Goal: Task Accomplishment & Management: Complete application form

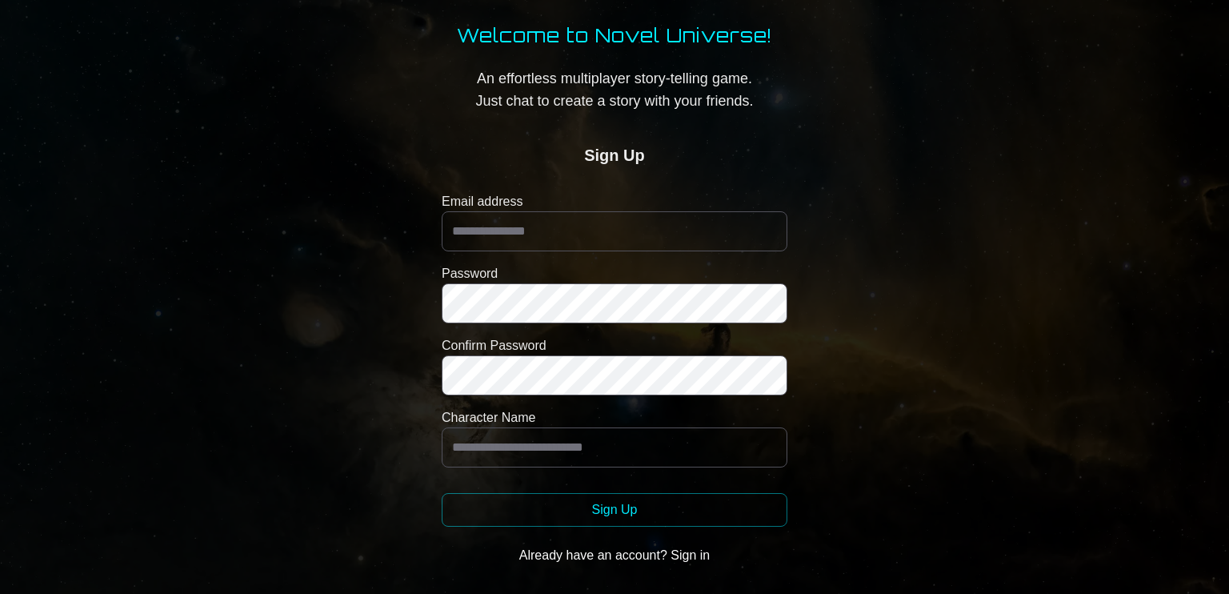
click at [691, 559] on button "Already have an account? Sign in" at bounding box center [615, 555] width 346 height 32
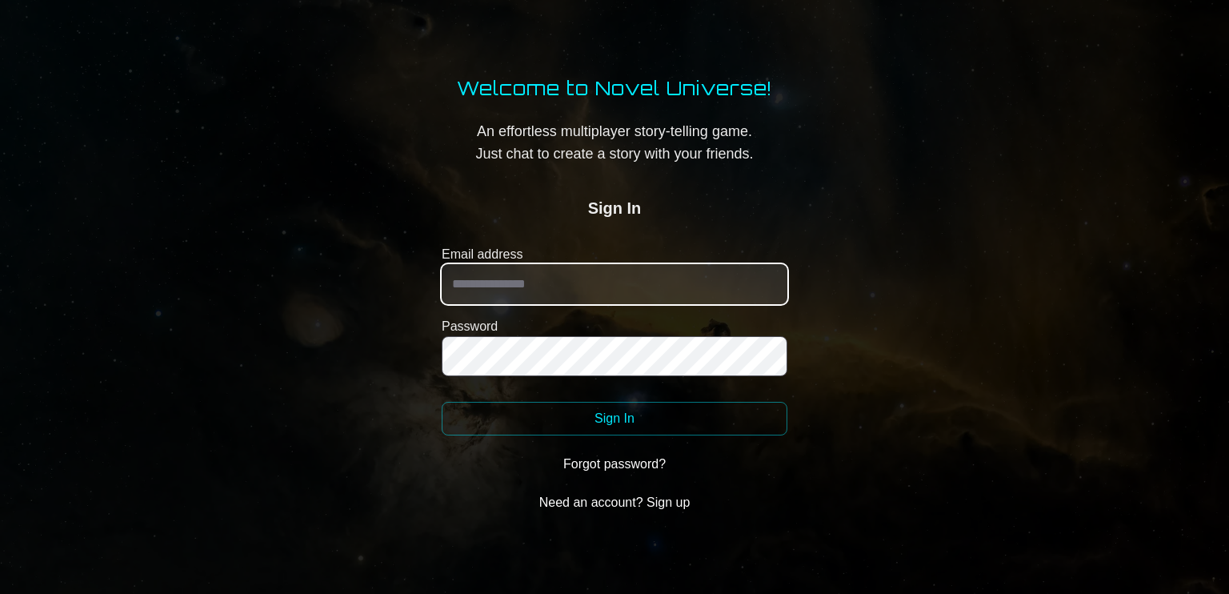
click at [608, 298] on input "Email address" at bounding box center [615, 284] width 346 height 40
type input "**********"
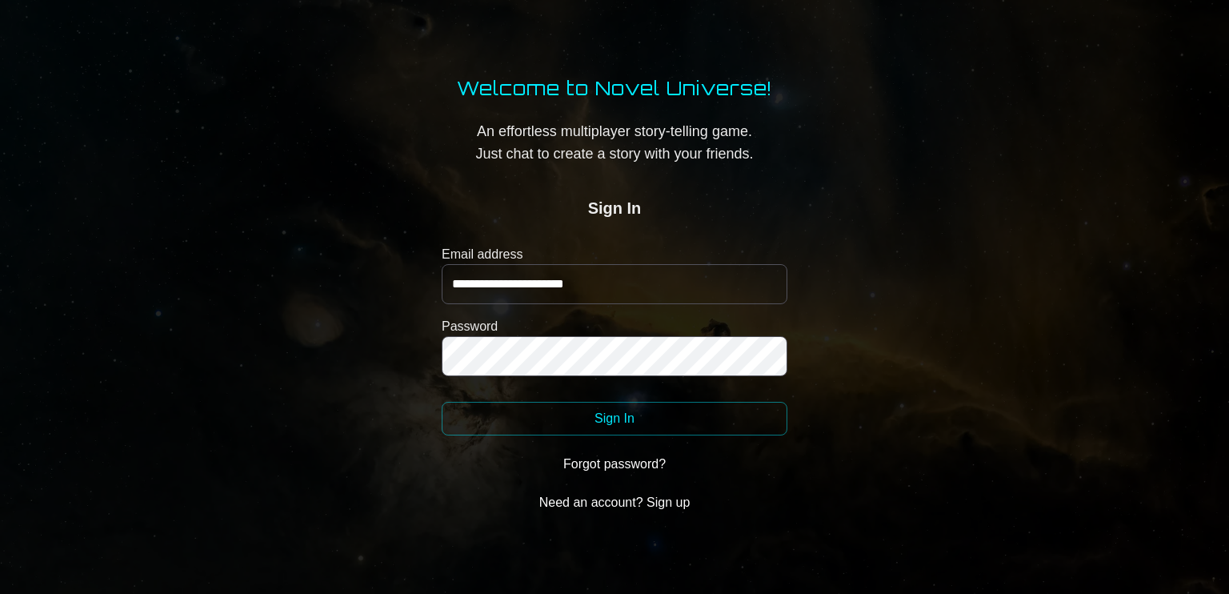
click at [652, 422] on button "Sign In" at bounding box center [615, 419] width 346 height 34
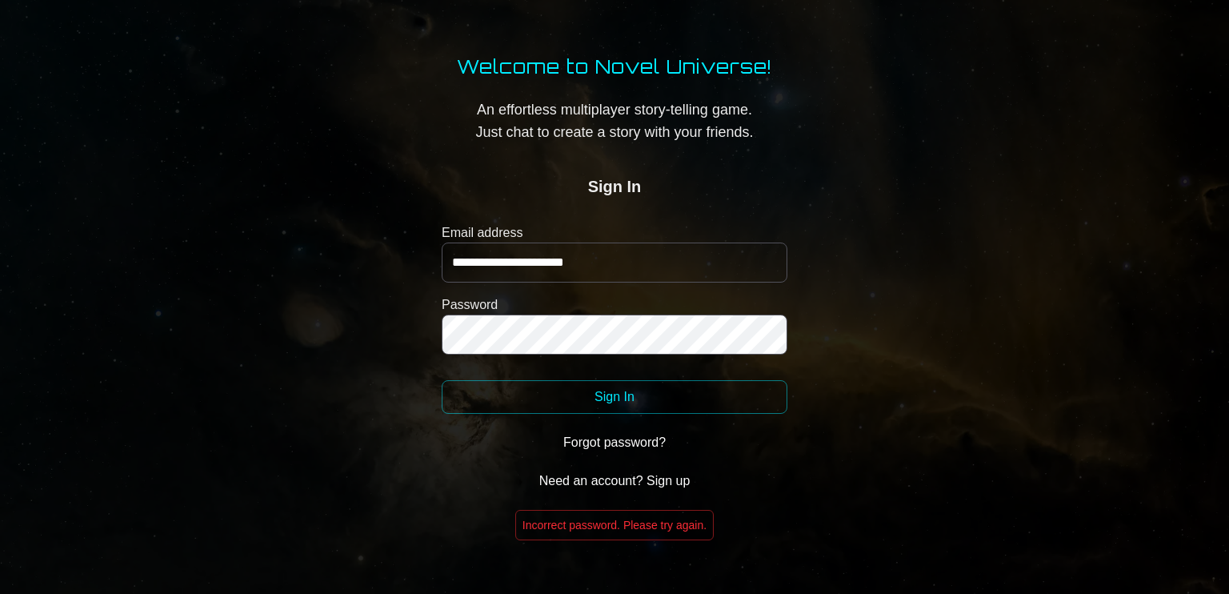
click at [627, 479] on button "Need an account? Sign up" at bounding box center [615, 481] width 346 height 32
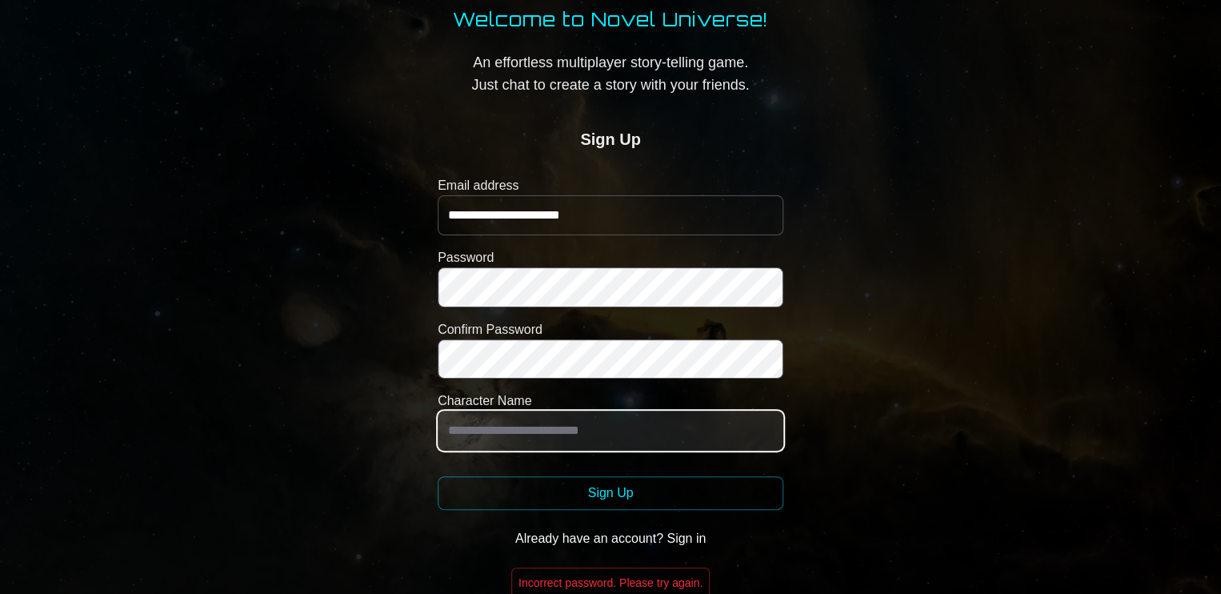
click at [519, 441] on input "Character Name" at bounding box center [611, 431] width 346 height 40
click at [455, 431] on input "*********" at bounding box center [611, 431] width 346 height 40
type input "**********"
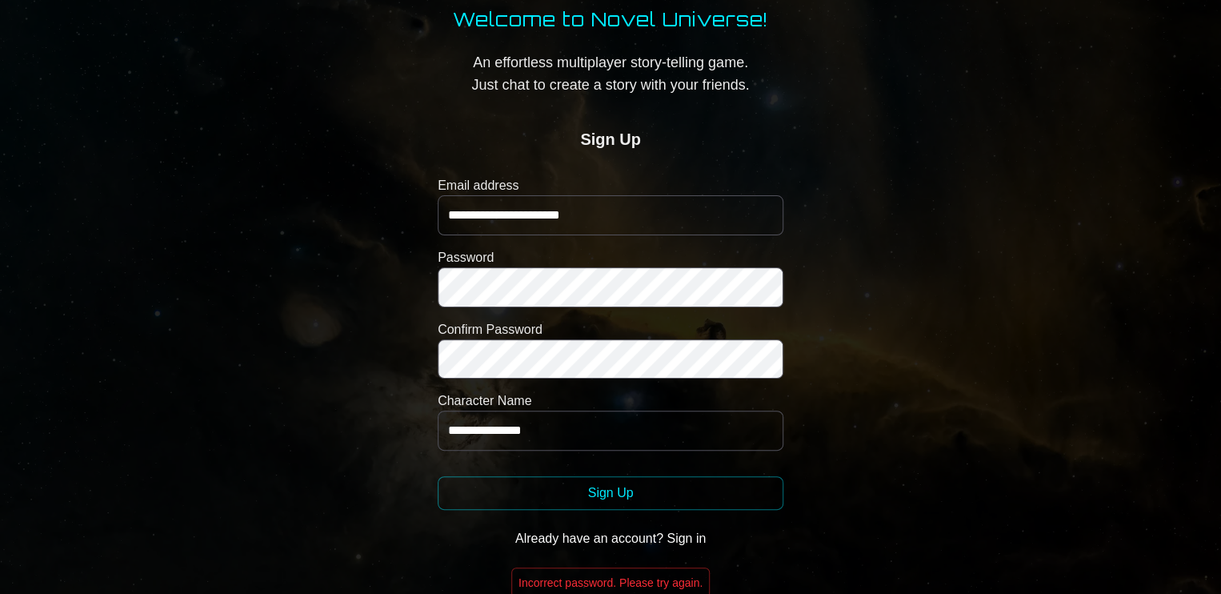
click at [570, 485] on button "Sign Up" at bounding box center [611, 493] width 346 height 34
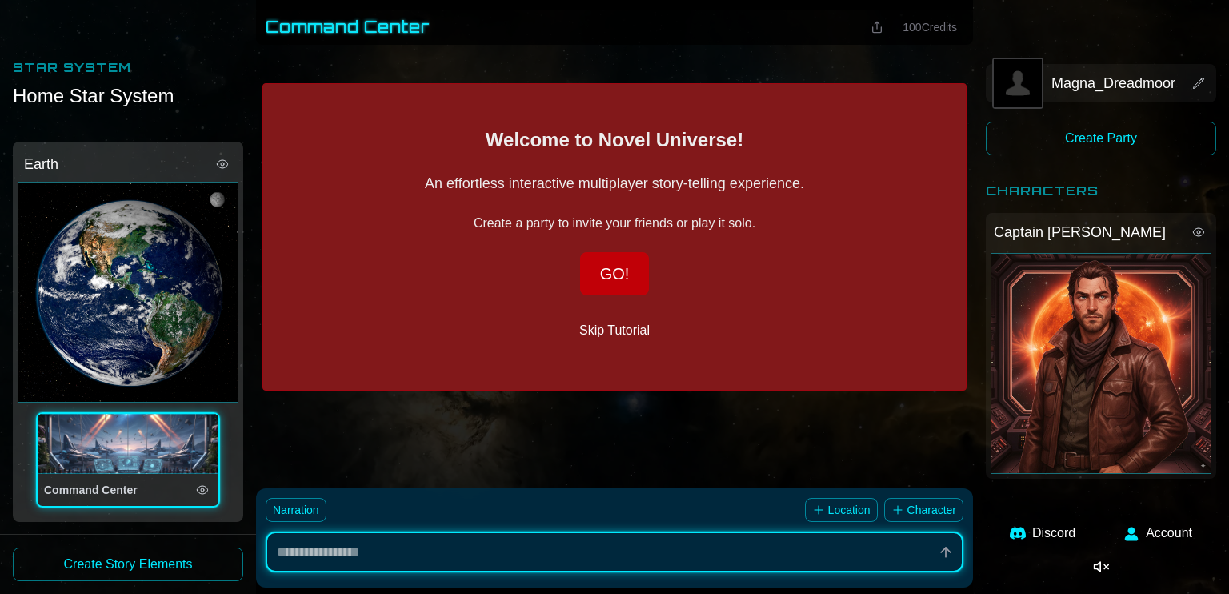
click at [608, 274] on button "GO!" at bounding box center [615, 273] width 70 height 43
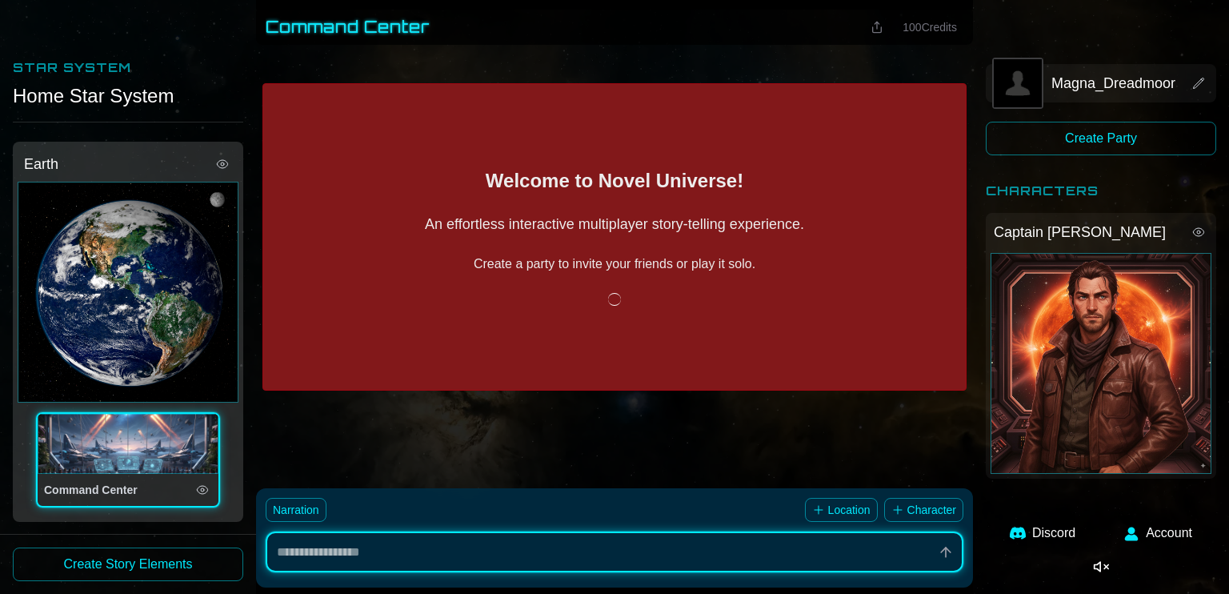
click at [1095, 140] on button "Create Party" at bounding box center [1101, 139] width 230 height 34
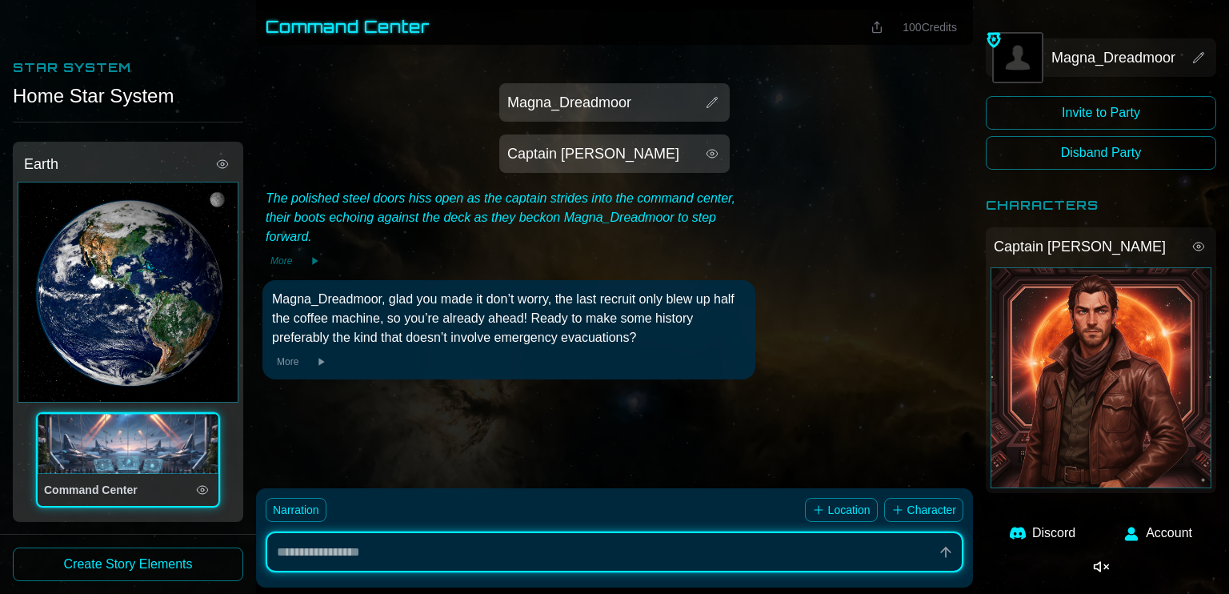
click at [701, 162] on div "Captain [PERSON_NAME]" at bounding box center [614, 153] width 221 height 29
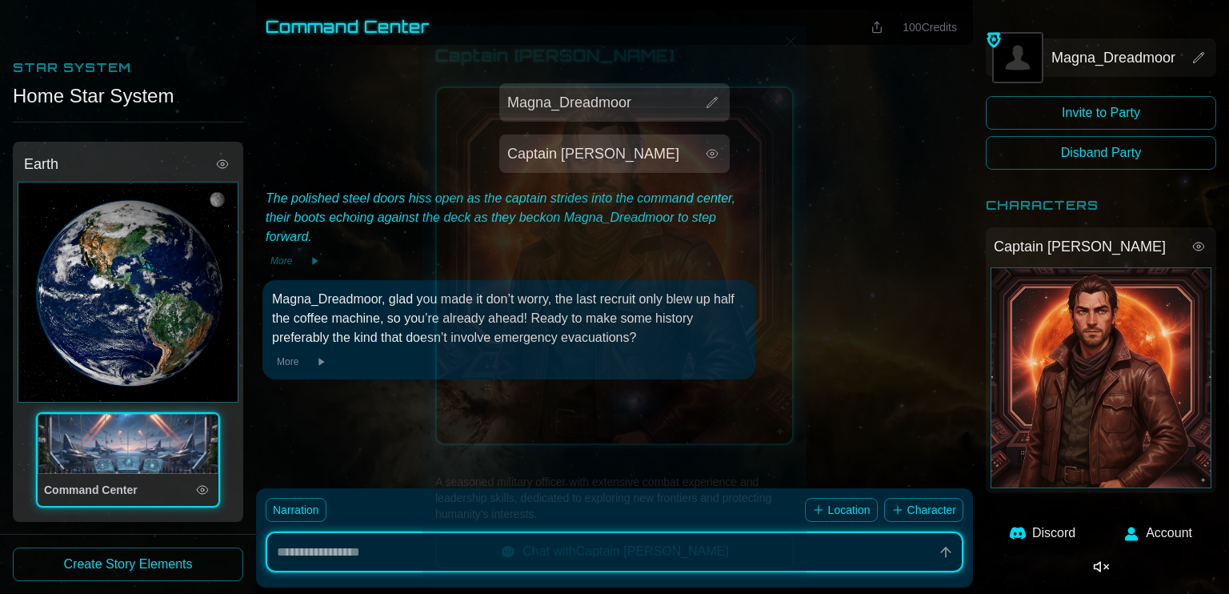
scroll to position [12, 0]
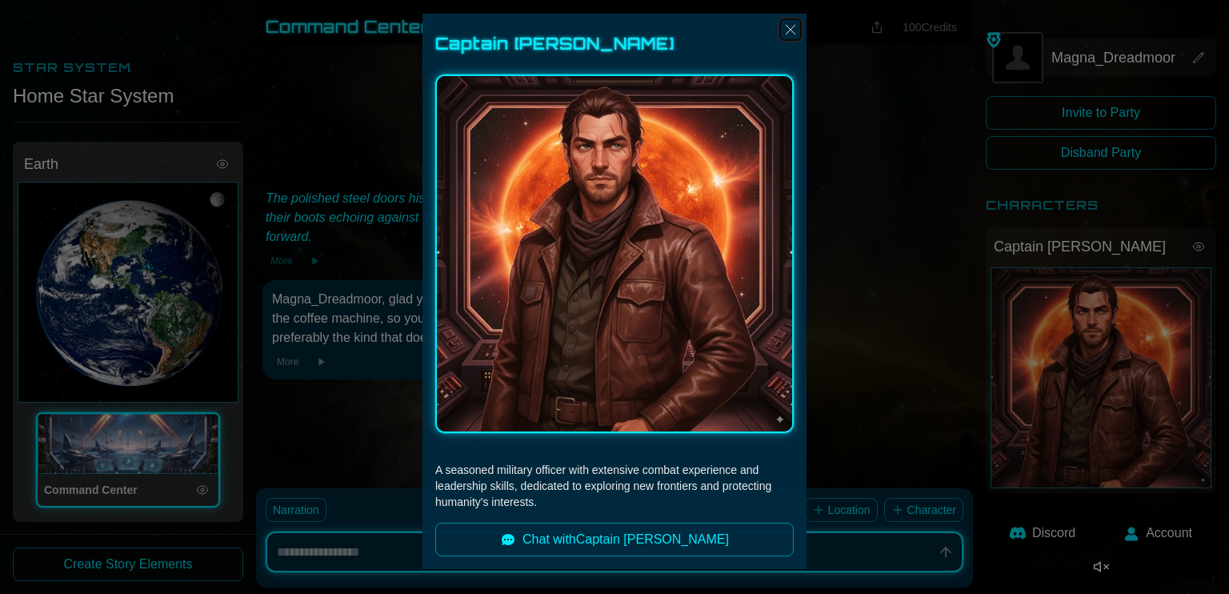
click at [785, 28] on img "Close" at bounding box center [790, 29] width 19 height 19
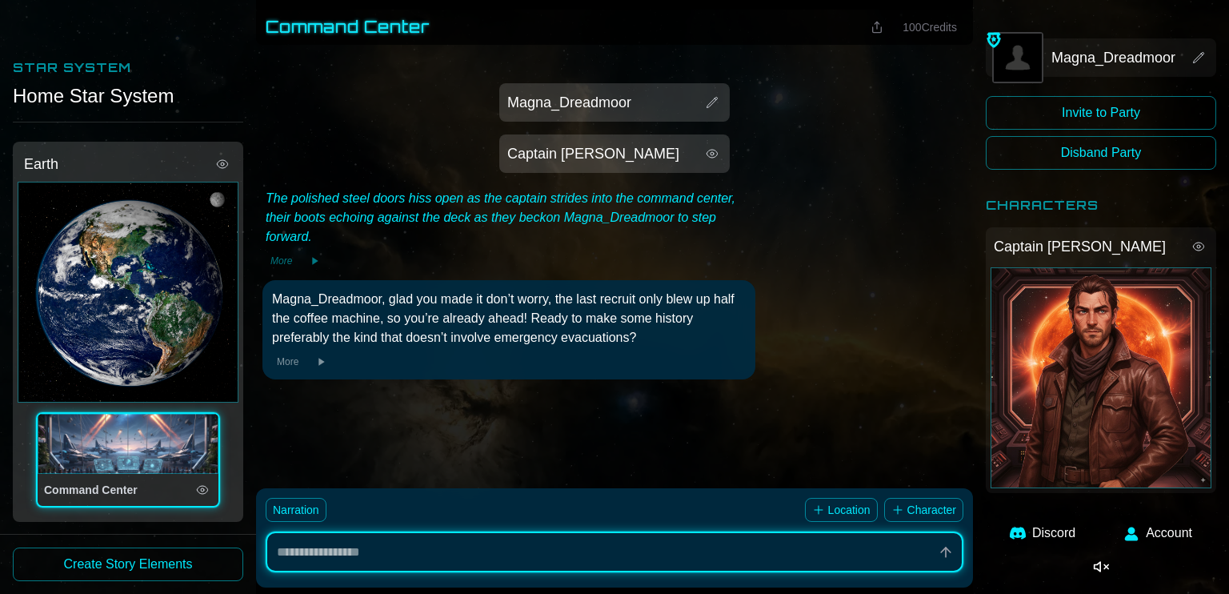
click at [611, 100] on span "Magna_Dreadmoor" at bounding box center [569, 102] width 124 height 22
click at [780, 47] on div "Magna_Dreadmoor" at bounding box center [614, 56] width 359 height 22
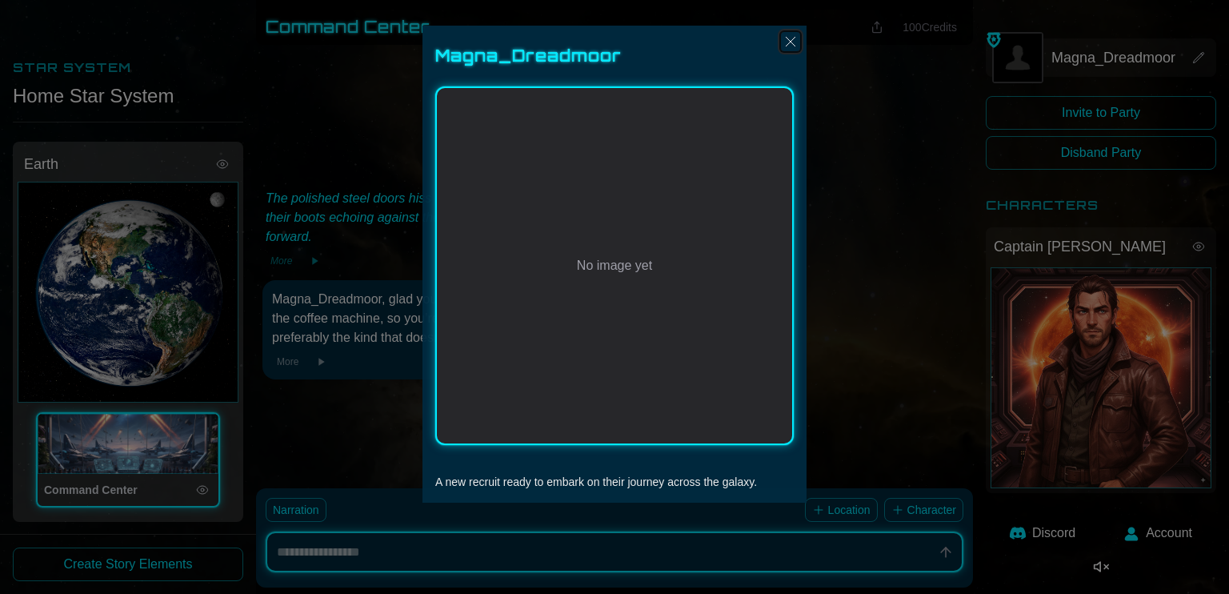
click at [783, 43] on img "Close" at bounding box center [790, 41] width 19 height 19
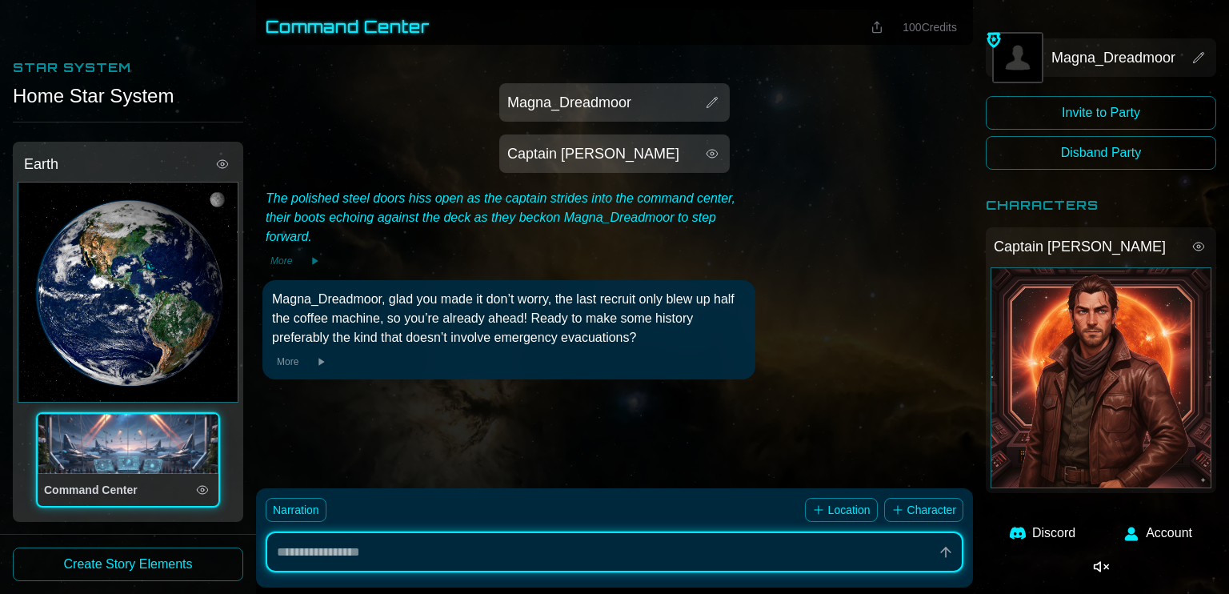
click at [182, 455] on div "Command Center" at bounding box center [128, 444] width 181 height 60
click at [160, 486] on div "Command Center" at bounding box center [115, 490] width 142 height 16
click at [180, 294] on div "Earth" at bounding box center [128, 292] width 221 height 221
click at [227, 166] on icon at bounding box center [222, 164] width 13 height 13
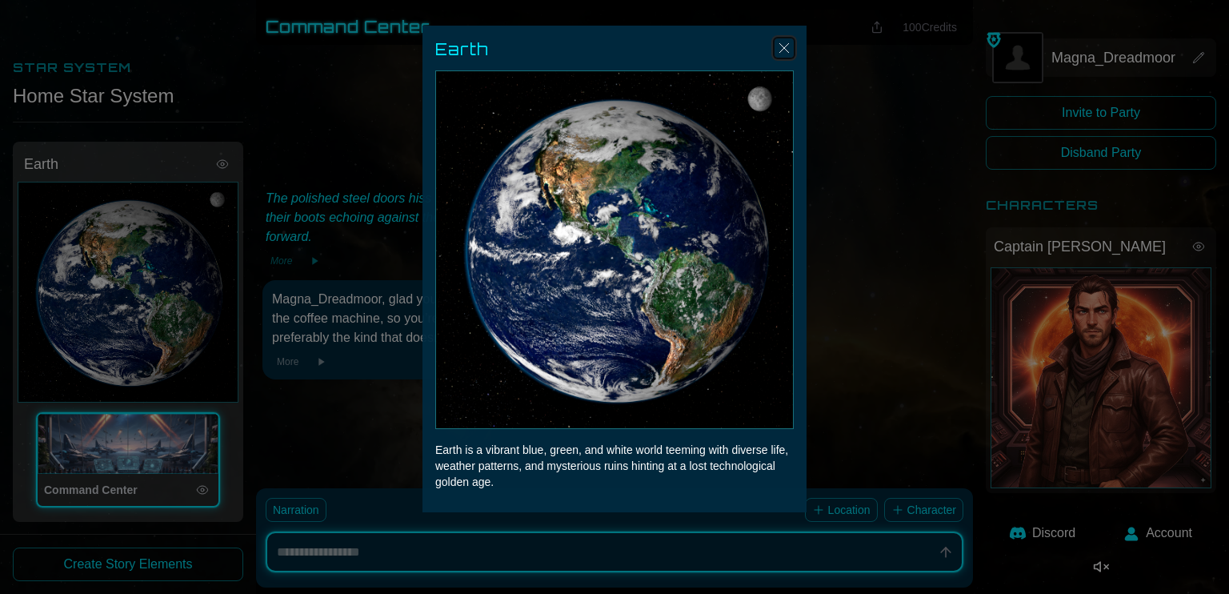
click at [777, 46] on img "Close" at bounding box center [784, 47] width 19 height 19
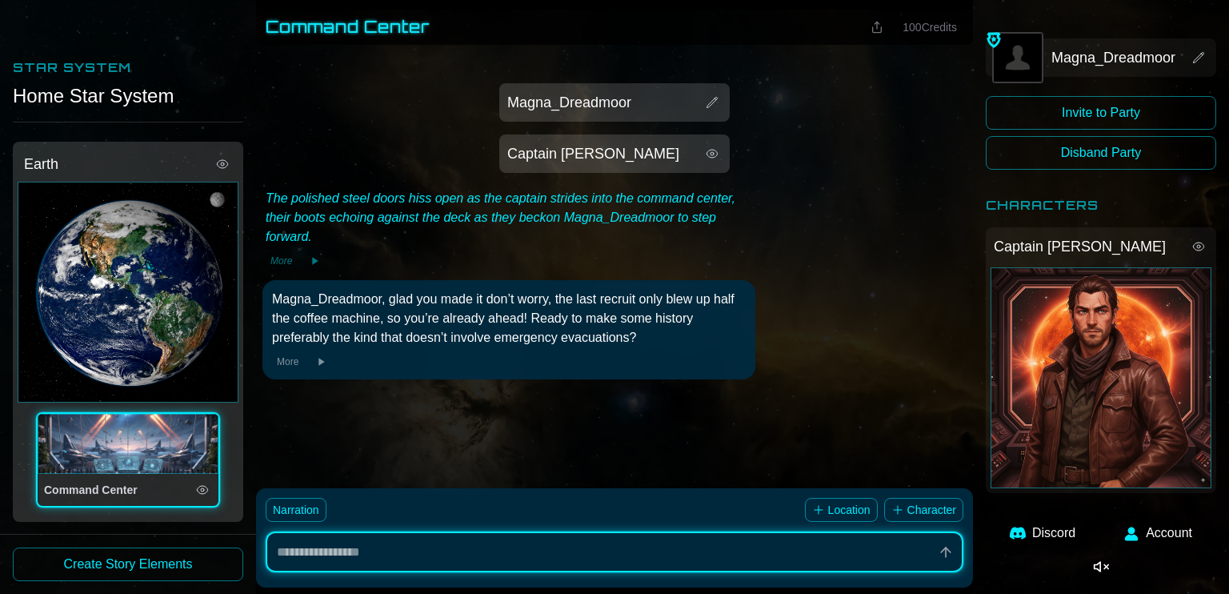
click at [322, 367] on icon at bounding box center [321, 361] width 13 height 13
click at [392, 33] on h1 "Command Center" at bounding box center [348, 27] width 165 height 22
click at [912, 31] on span "100 Credits" at bounding box center [930, 27] width 54 height 13
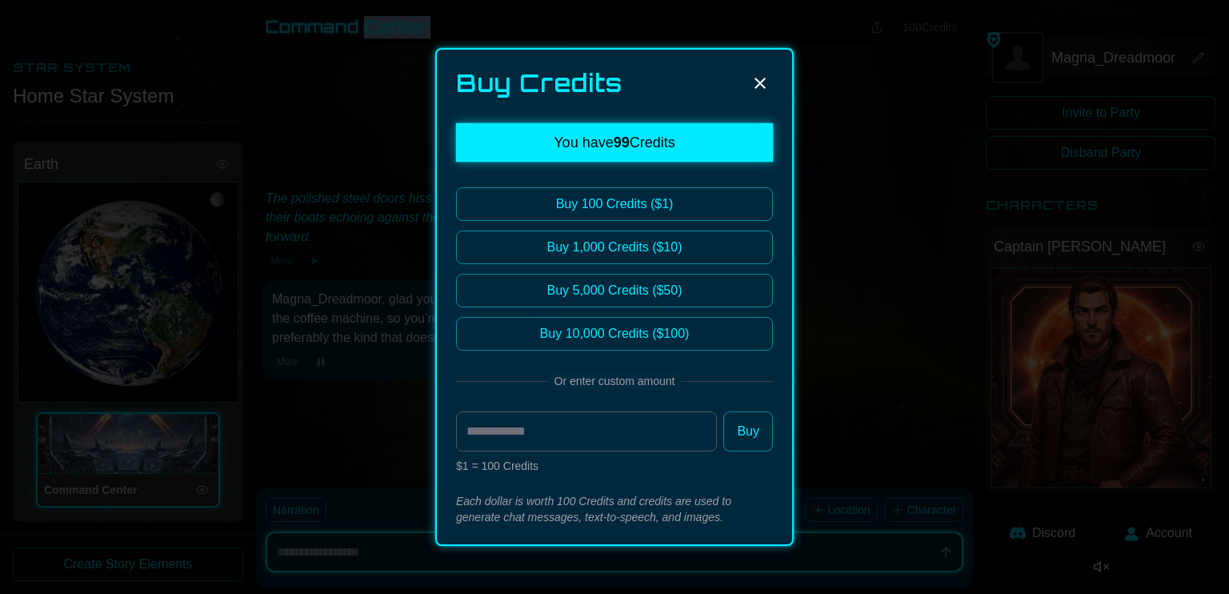
click at [763, 78] on icon at bounding box center [760, 83] width 19 height 19
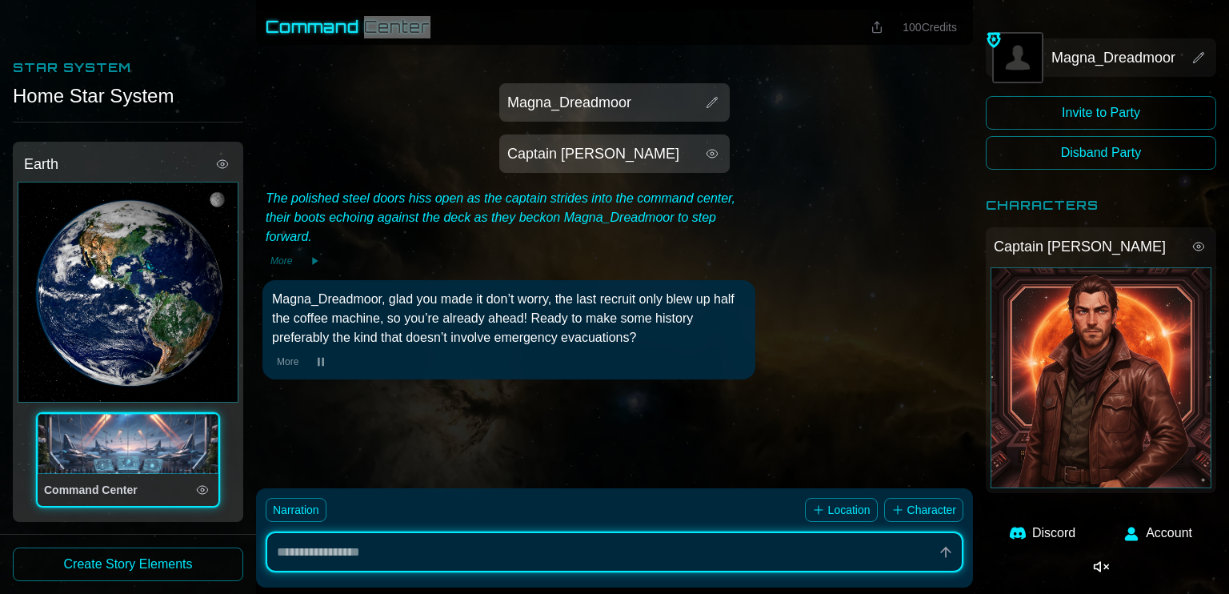
type textarea "*"
click at [1032, 348] on div "Captain Markus" at bounding box center [1101, 377] width 221 height 221
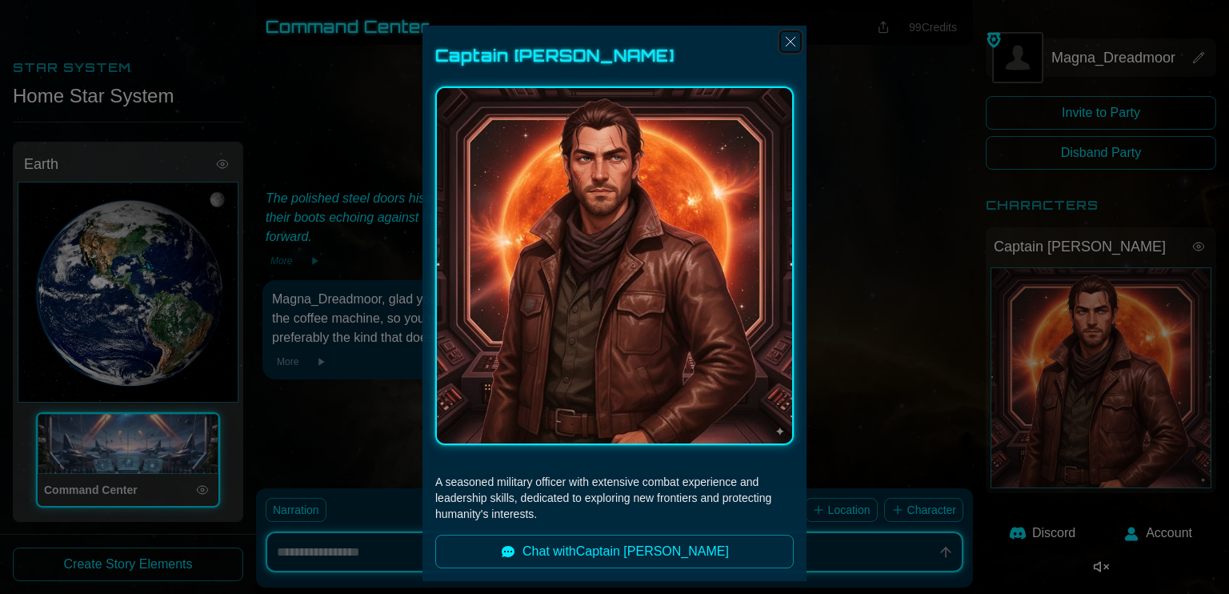
click at [783, 41] on img "Close" at bounding box center [790, 41] width 19 height 19
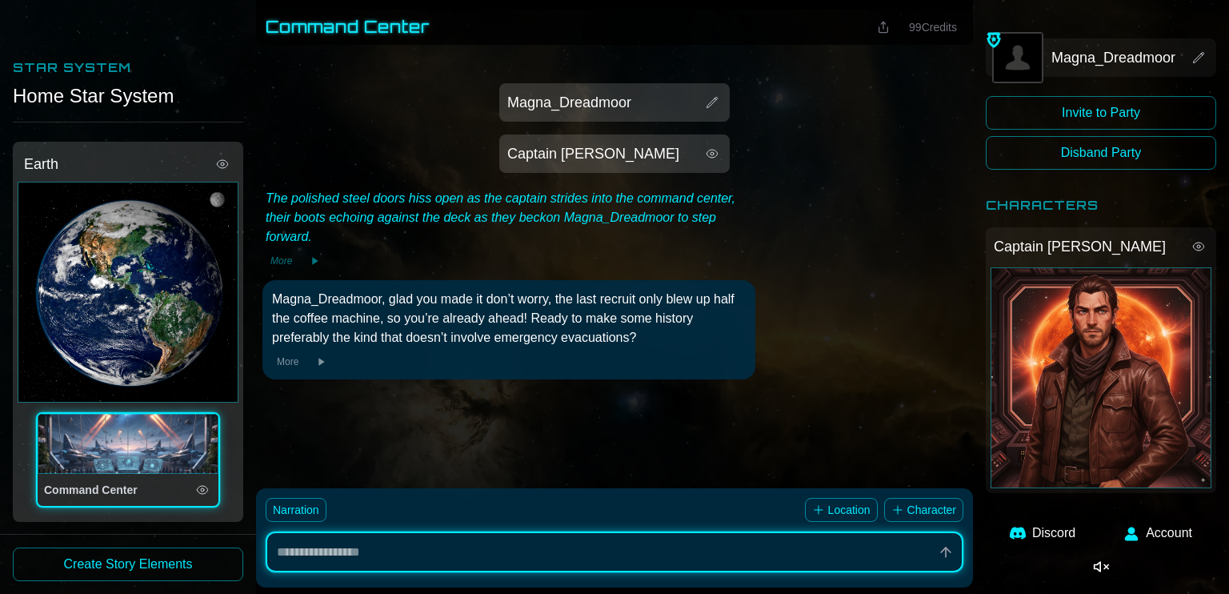
click at [213, 572] on button "Create Story Elements" at bounding box center [128, 564] width 230 height 34
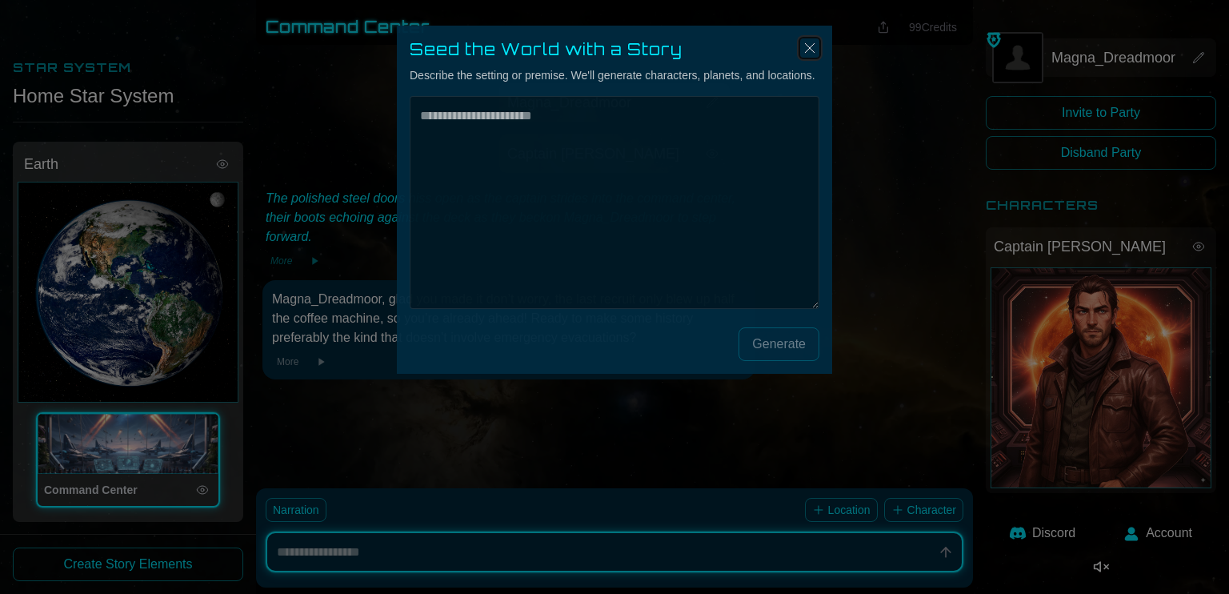
click at [802, 42] on img "Close" at bounding box center [809, 47] width 19 height 19
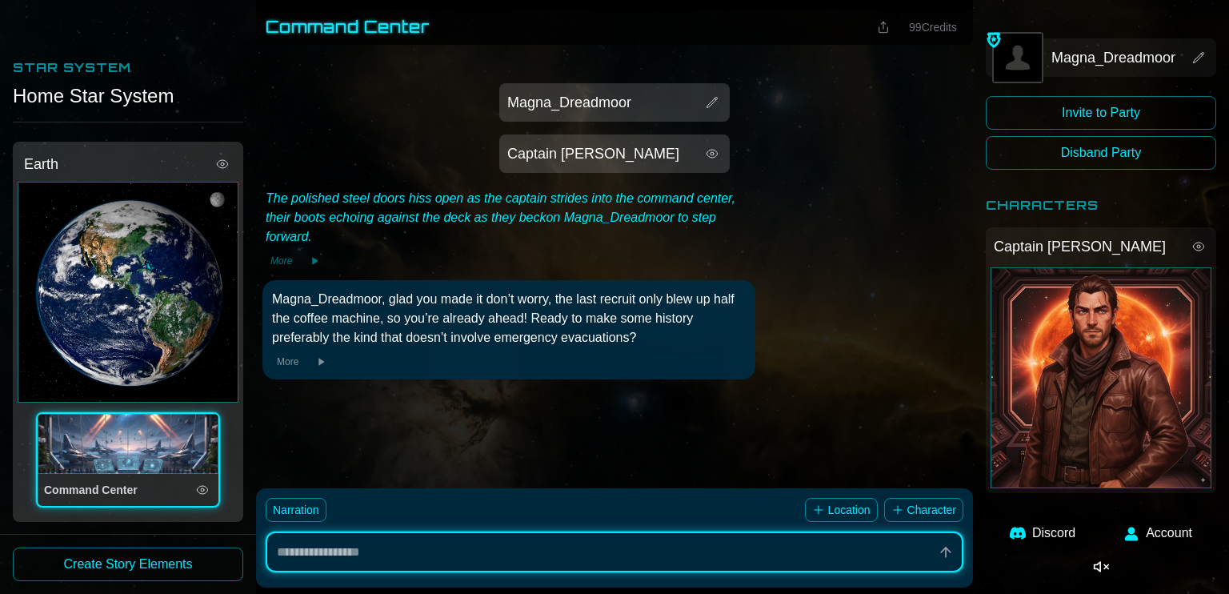
click at [51, 63] on h2 "Star System" at bounding box center [128, 67] width 230 height 19
click at [1142, 526] on button "Account" at bounding box center [1158, 533] width 88 height 38
type textarea "*"
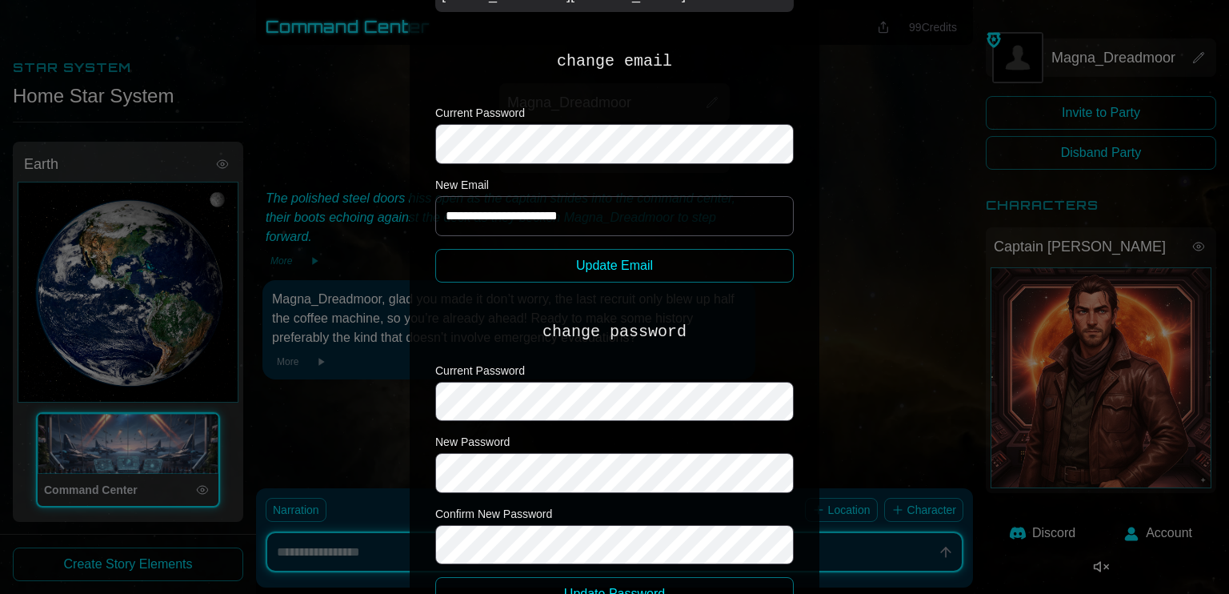
scroll to position [375, 0]
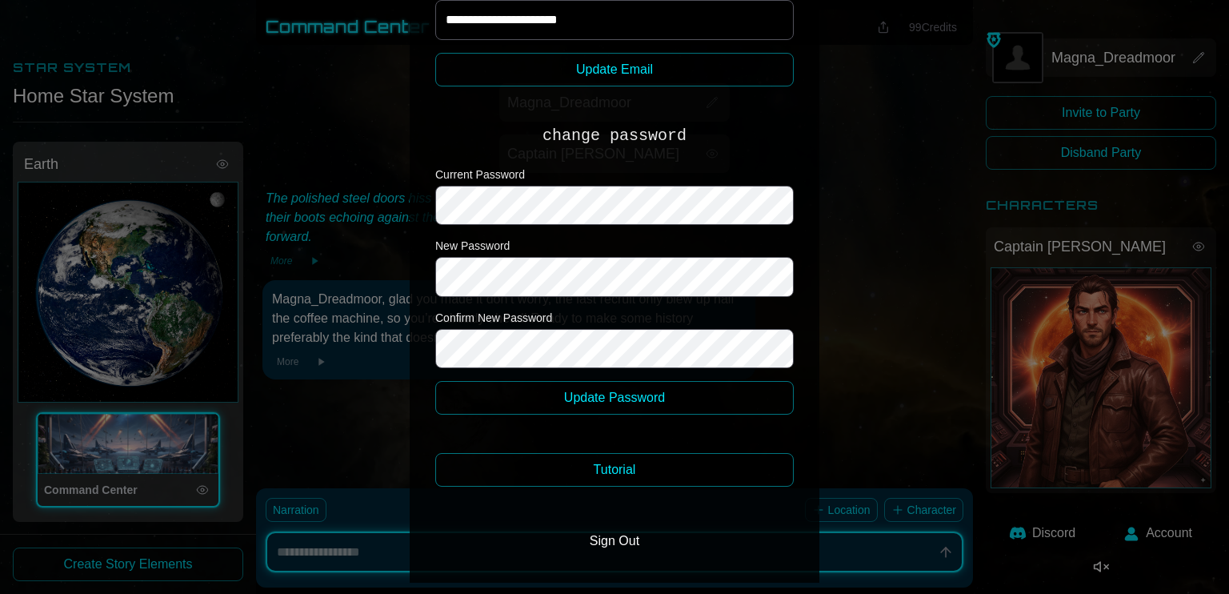
click at [615, 543] on button "Sign Out" at bounding box center [614, 541] width 75 height 32
